Goal: Transaction & Acquisition: Subscribe to service/newsletter

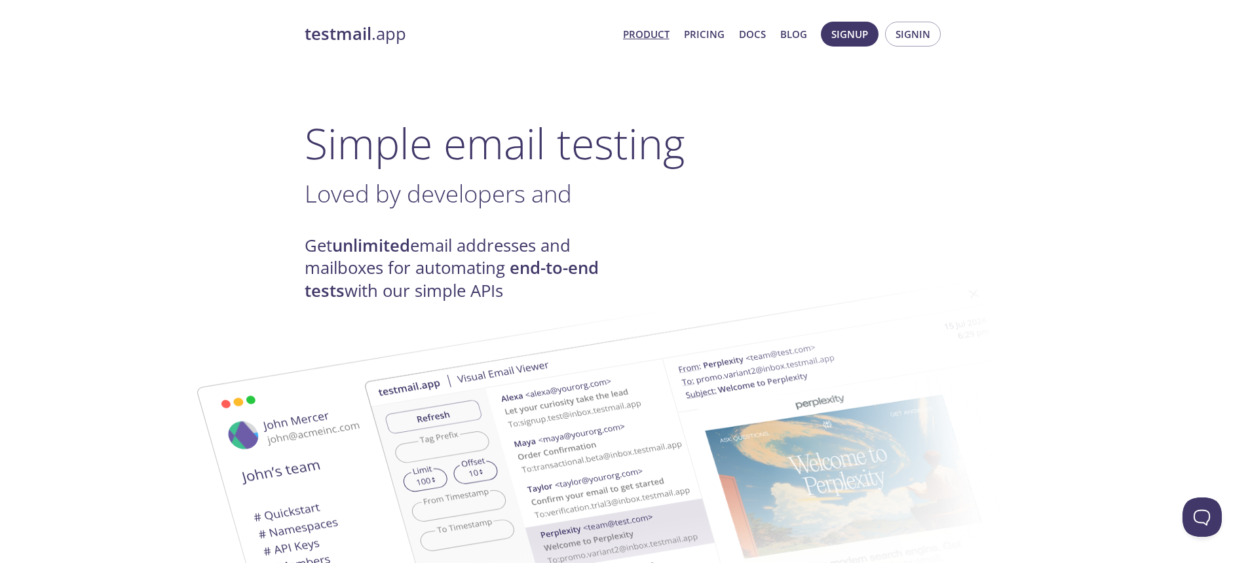
click at [229, 329] on img at bounding box center [500, 524] width 707 height 443
drag, startPoint x: 229, startPoint y: 329, endPoint x: 849, endPoint y: 46, distance: 681.7
click at [849, 46] on button "Signup" at bounding box center [850, 34] width 58 height 25
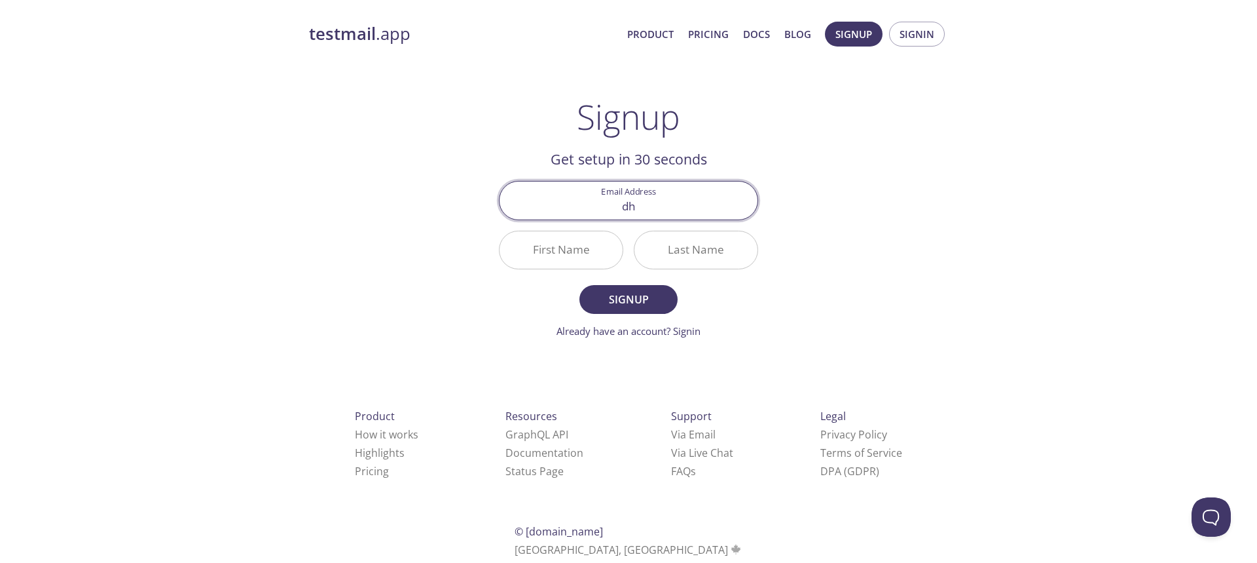
type input "d"
drag, startPoint x: 746, startPoint y: 186, endPoint x: 635, endPoint y: 209, distance: 113.7
click at [635, 209] on input "[EMAIL_ADDRESS][DOMAIN_NAME]" at bounding box center [629, 199] width 258 height 37
type input "[EMAIL_ADDRESS][DOMAIN_NAME]"
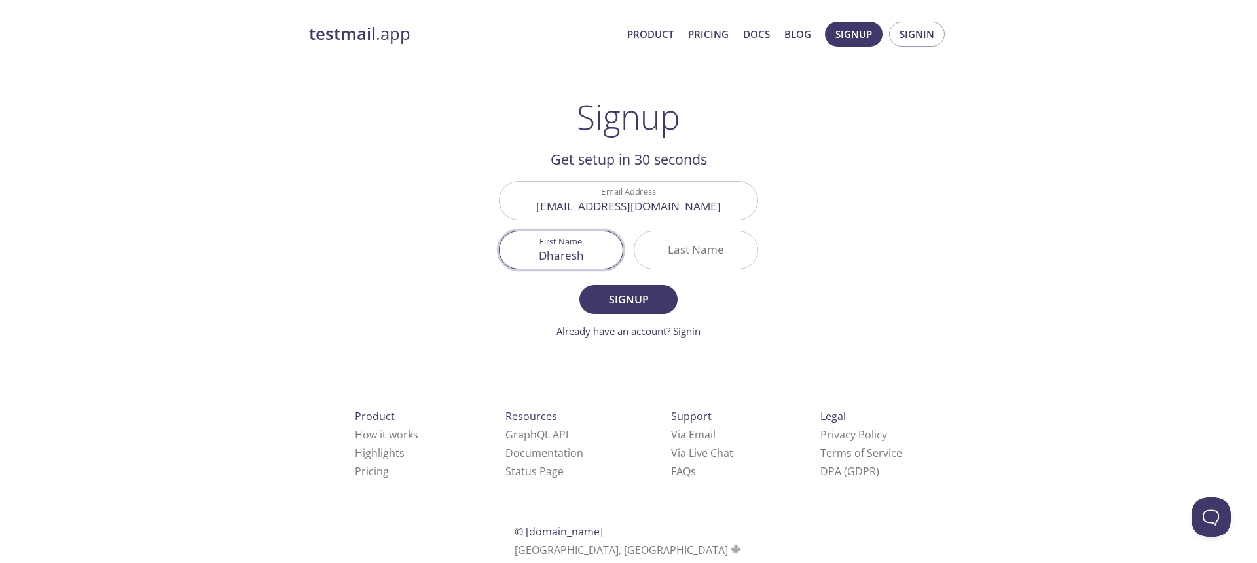
type input "Dharesh"
type input "[PERSON_NAME]"
click at [580, 285] on button "Signup" at bounding box center [629, 299] width 98 height 29
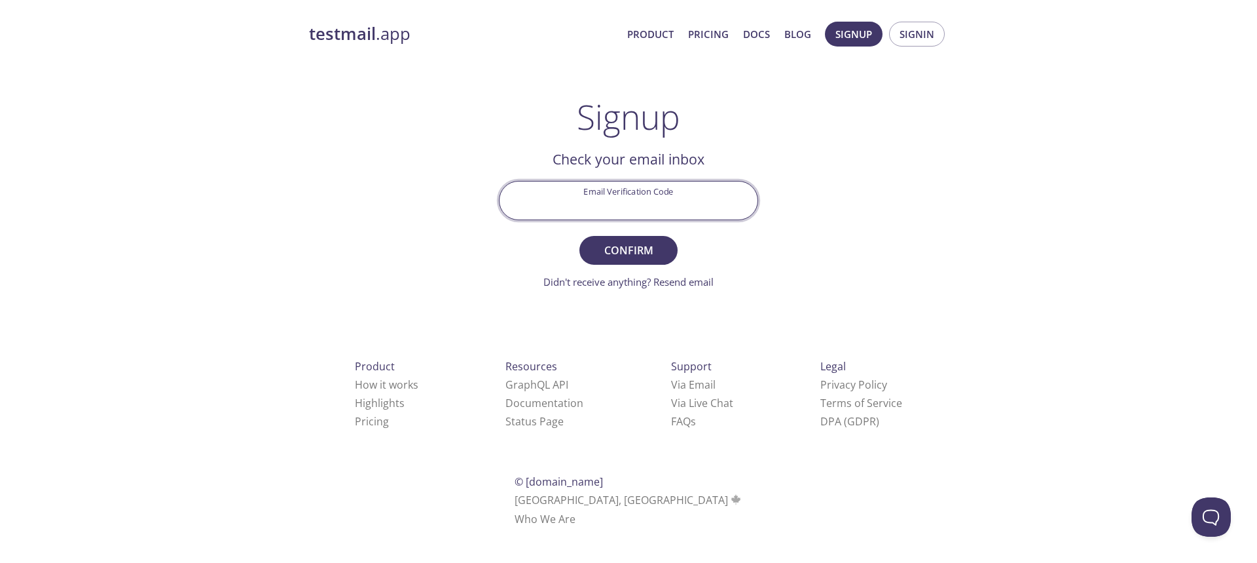
click at [665, 210] on input "Email Verification Code" at bounding box center [629, 199] width 258 height 37
paste input "GEED7X8"
type input "GEED7X8"
click at [580, 236] on button "Confirm" at bounding box center [629, 250] width 98 height 29
